Goal: Task Accomplishment & Management: Complete application form

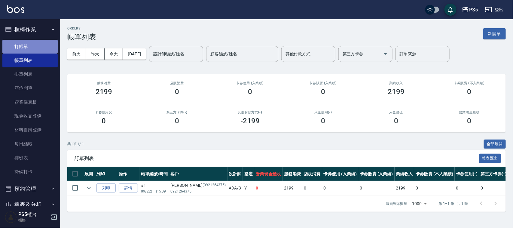
click at [40, 42] on link "打帳單" at bounding box center [29, 47] width 55 height 14
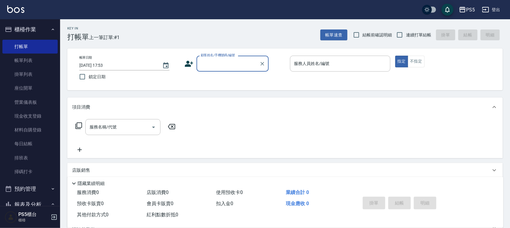
click at [241, 66] on input "顧客姓名/手機號碼/編號" at bounding box center [228, 63] width 58 height 11
type input "陳"
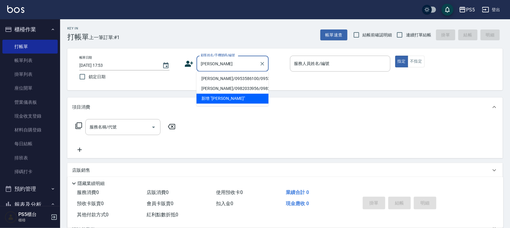
click at [224, 80] on li "[PERSON_NAME]/0953586100/0953586100" at bounding box center [232, 79] width 72 height 10
type input "[PERSON_NAME]/0953586100/0953586100"
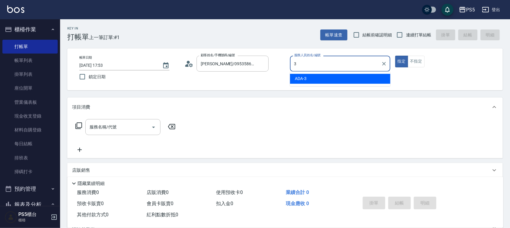
type input "ADA-3"
type button "true"
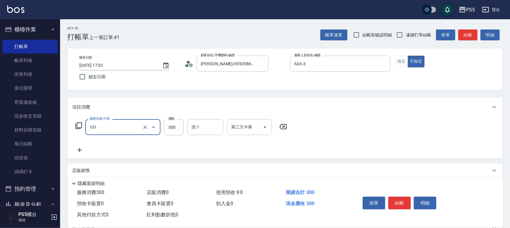
type input "洗髮(101)"
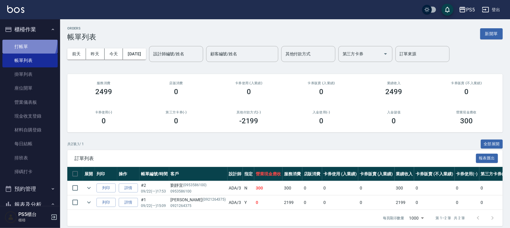
click at [16, 40] on link "打帳單" at bounding box center [29, 47] width 55 height 14
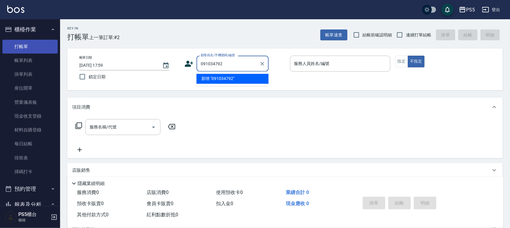
type input "0910347925"
drag, startPoint x: 231, startPoint y: 63, endPoint x: 178, endPoint y: 62, distance: 53.2
click at [178, 61] on div "帳單日期 [DATE] 17:59 鎖定日期 顧客姓名/手機號碼/編號 0910347925 顧客姓名/手機號碼/編號 服務人員姓名/編號 服務人員姓名/編號…" at bounding box center [284, 69] width 421 height 27
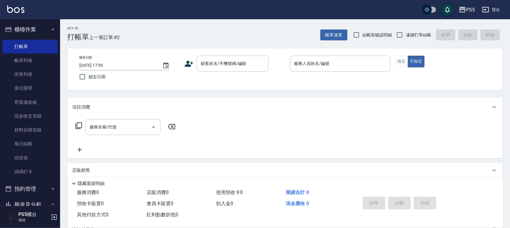
click at [185, 62] on icon at bounding box center [188, 63] width 9 height 9
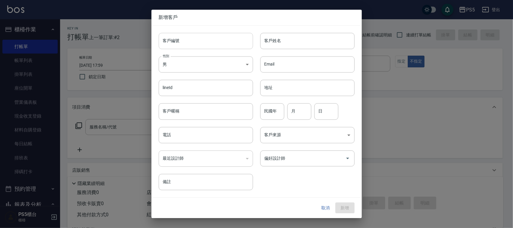
click at [191, 40] on input "客戶編號" at bounding box center [206, 41] width 94 height 16
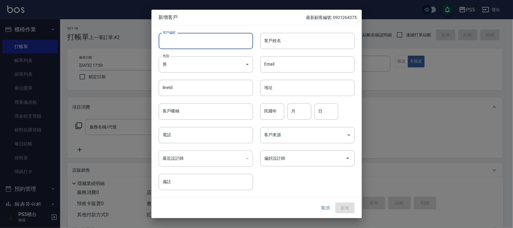
paste input "0910347925"
type input "0910347925"
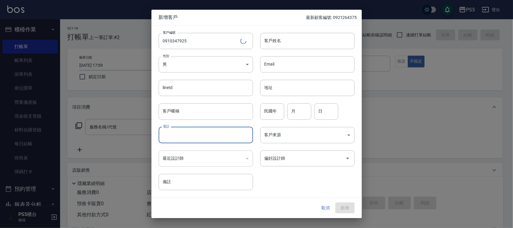
click at [191, 135] on input "電話" at bounding box center [206, 135] width 94 height 16
paste input "0910347925"
type input "0910347925"
click at [186, 63] on body "PS5 登出 櫃檯作業 打帳單 帳單列表 掛單列表 座位開單 營業儀表板 現金收支登錄 材料自購登錄 每日結帳 排班表 掃碼打卡 預約管理 預約管理 單日預約…" at bounding box center [256, 146] width 513 height 292
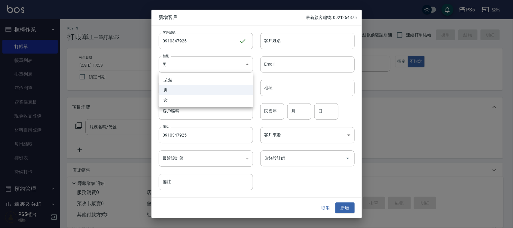
click at [178, 97] on li "女" at bounding box center [206, 100] width 94 height 10
type input "[DEMOGRAPHIC_DATA]"
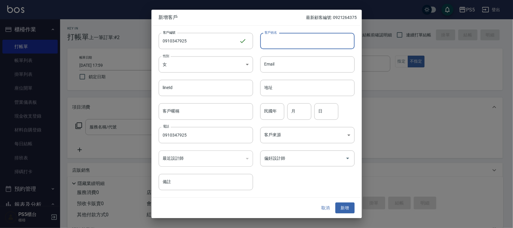
click at [278, 42] on input "客戶姓名" at bounding box center [307, 41] width 94 height 16
type input "[PERSON_NAME]"
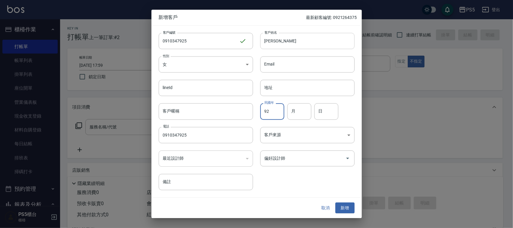
type input "92"
type input "3"
click at [335, 202] on button "新增" at bounding box center [344, 207] width 19 height 11
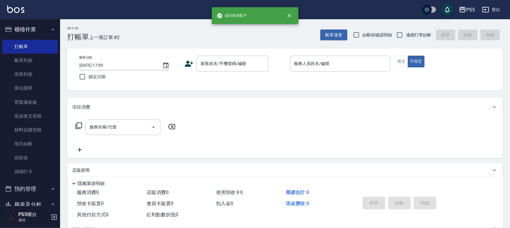
click at [226, 71] on div "帳單日期 [DATE] 17:59 鎖定日期 顧客姓名/手機號碼/編號 顧客姓名/手機號碼/編號 服務人員姓名/編號 服務人員姓名/編號 指定 不指定" at bounding box center [284, 69] width 421 height 27
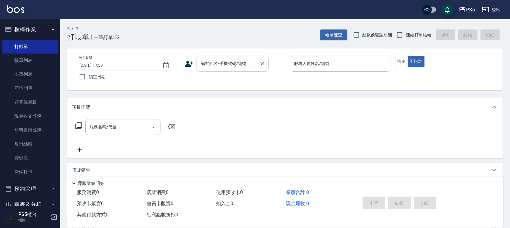
click at [224, 68] on input "顧客姓名/手機號碼/編號" at bounding box center [228, 63] width 58 height 11
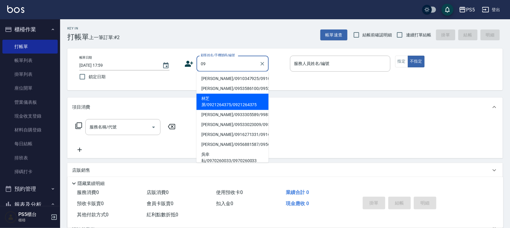
click at [226, 77] on li "[PERSON_NAME]/0910347925/0910347925" at bounding box center [232, 79] width 72 height 10
type input "[PERSON_NAME]/0910347925/0910347925"
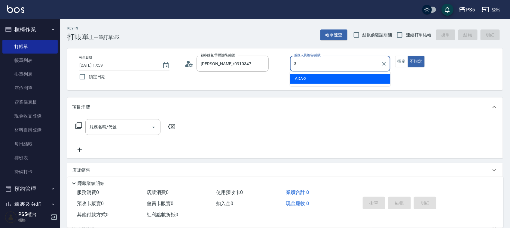
type input "ADA-3"
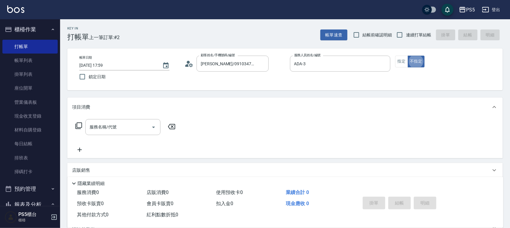
type button "false"
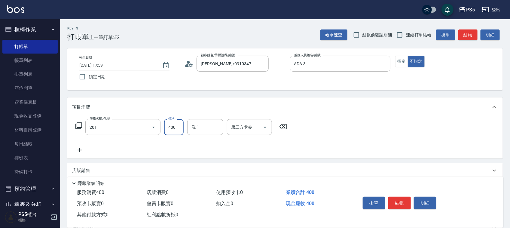
type input "洗剪400(201)"
